Goal: Communication & Community: Share content

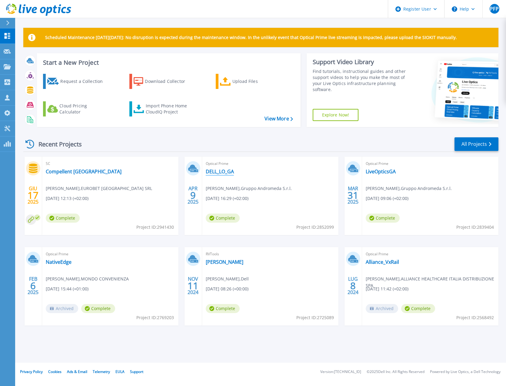
click at [222, 170] on link "DELL_LO_GA" at bounding box center [220, 172] width 28 height 6
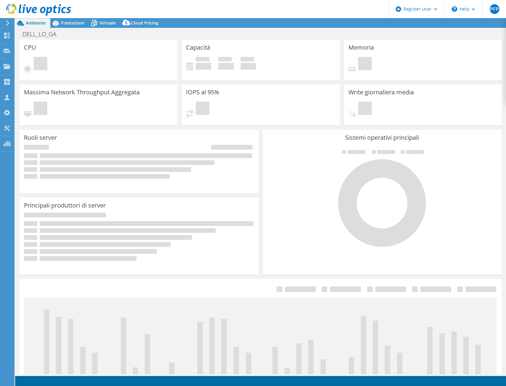
select select "USD"
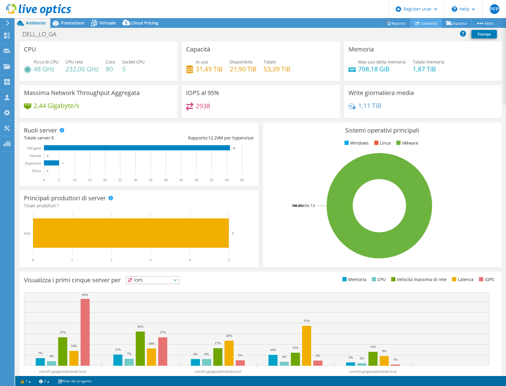
click at [428, 22] on link "Condividi" at bounding box center [425, 22] width 31 height 9
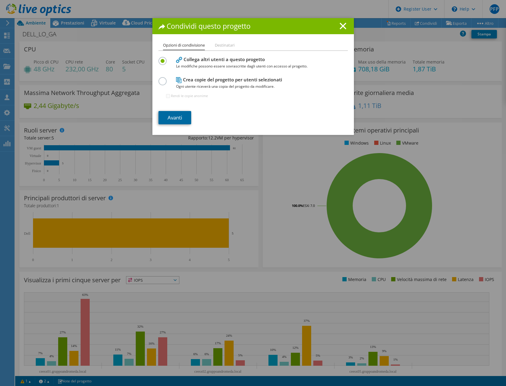
click at [176, 115] on link "Avanti" at bounding box center [174, 117] width 33 height 13
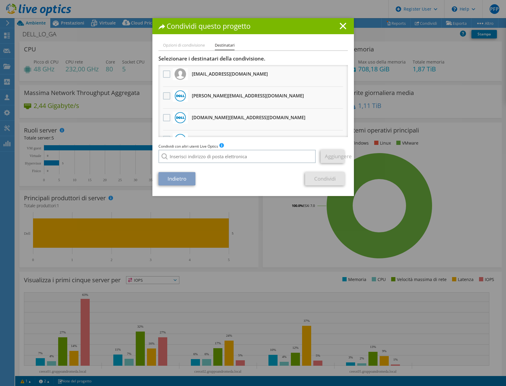
click at [165, 93] on label at bounding box center [167, 95] width 9 height 7
click at [0, 0] on input "checkbox" at bounding box center [0, 0] width 0 height 0
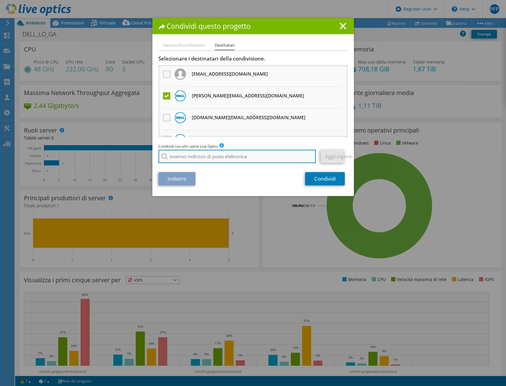
click at [186, 158] on input "search" at bounding box center [236, 156] width 157 height 13
type input "l"
click at [191, 164] on li "P.Lucchetti@Dell.com" at bounding box center [205, 160] width 95 height 7
type input "P.Lucchetti@Dell.com"
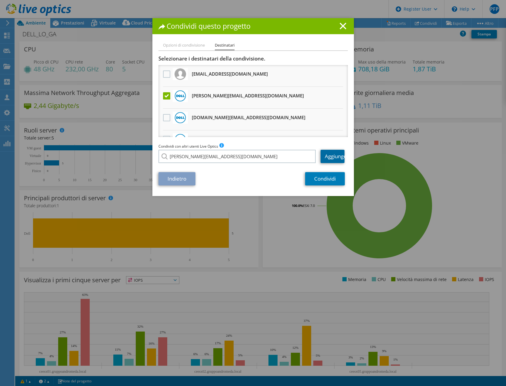
click at [329, 156] on link "Aggiungere" at bounding box center [332, 156] width 24 height 13
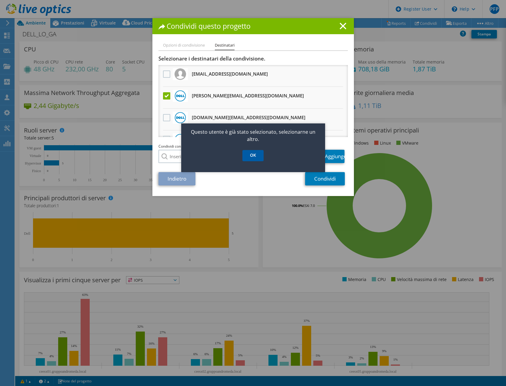
click at [259, 155] on link "OK" at bounding box center [252, 155] width 21 height 11
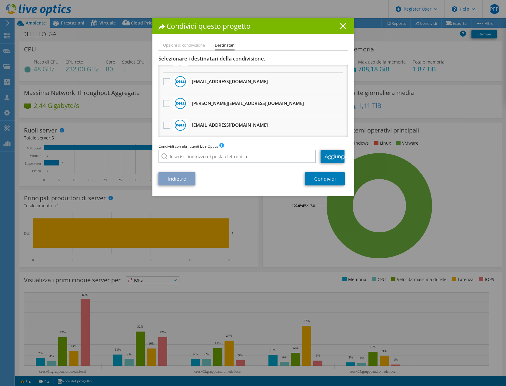
scroll to position [60, 0]
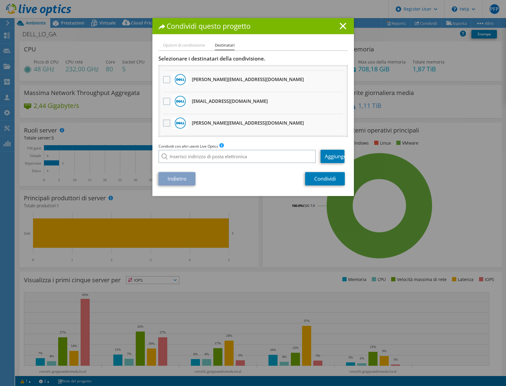
click at [163, 123] on label at bounding box center [167, 123] width 9 height 7
click at [0, 0] on input "checkbox" at bounding box center [0, 0] width 0 height 0
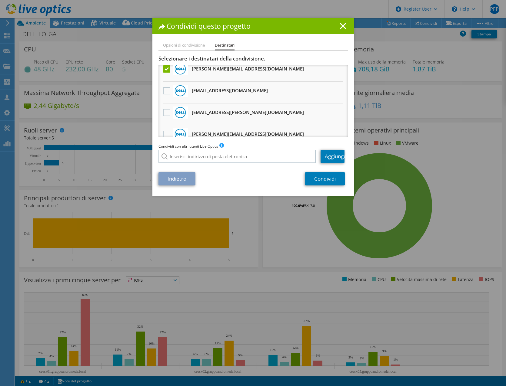
scroll to position [211, 0]
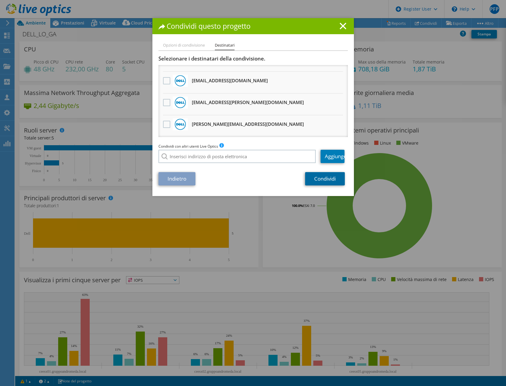
click at [322, 179] on link "Condividi" at bounding box center [325, 178] width 40 height 13
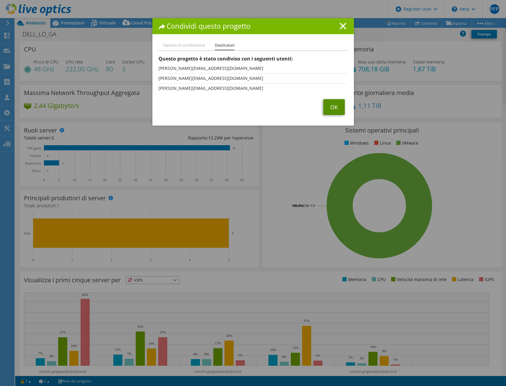
click at [331, 106] on link "OK" at bounding box center [334, 107] width 22 height 16
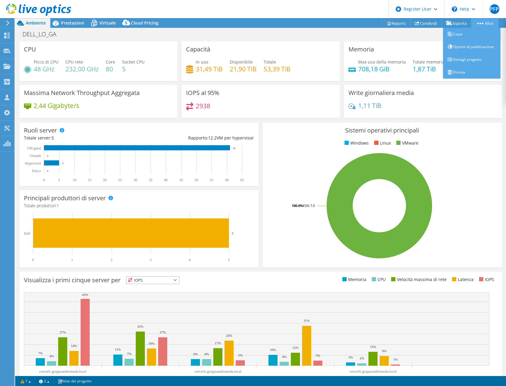
click at [480, 23] on icon at bounding box center [480, 24] width 6 height 2
click at [469, 58] on link "Dettagli progetto" at bounding box center [472, 59] width 58 height 13
